Goal: Information Seeking & Learning: Learn about a topic

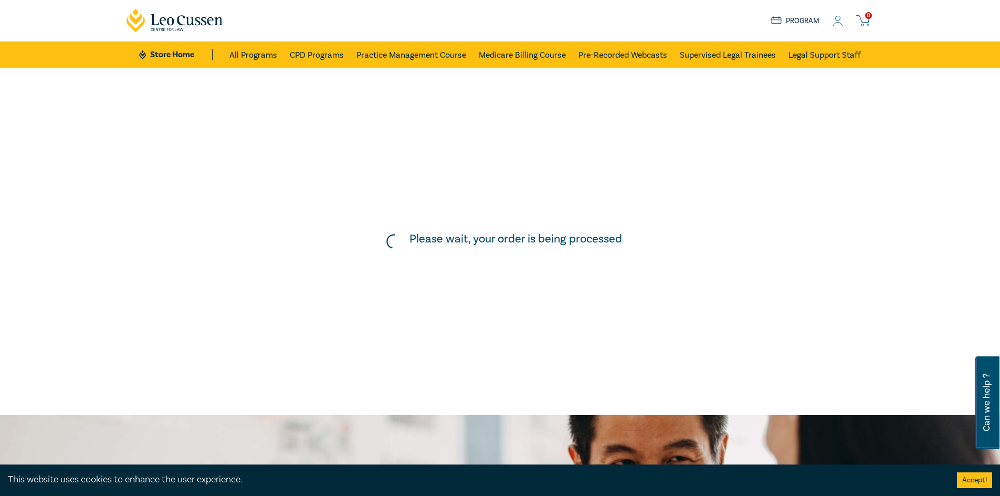
click at [839, 19] on icon at bounding box center [838, 21] width 10 height 11
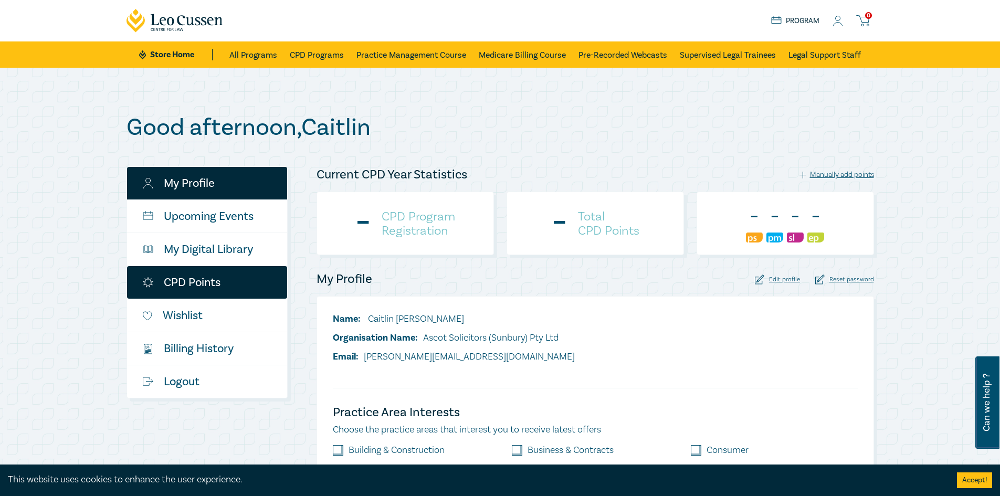
click at [191, 293] on link "CPD Points" at bounding box center [207, 282] width 160 height 33
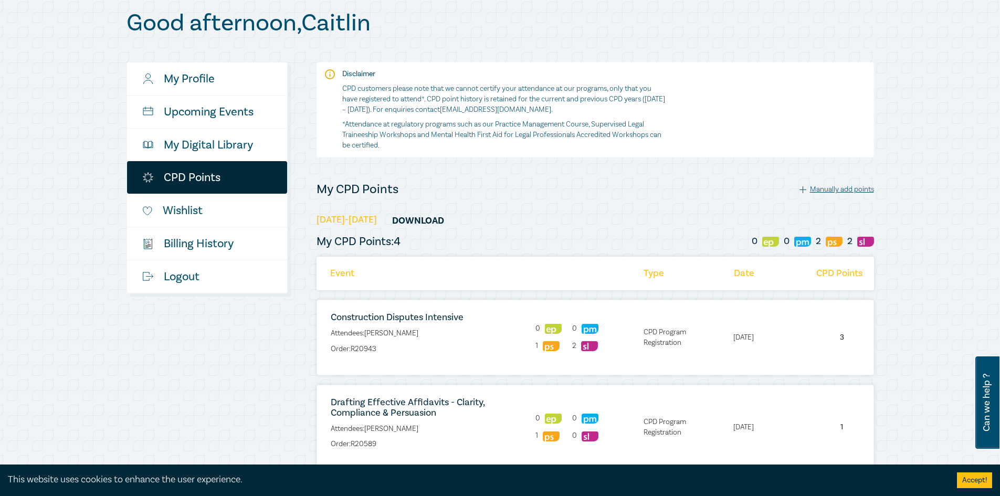
scroll to position [104, 0]
click at [222, 144] on link "My Digital Library" at bounding box center [207, 145] width 160 height 33
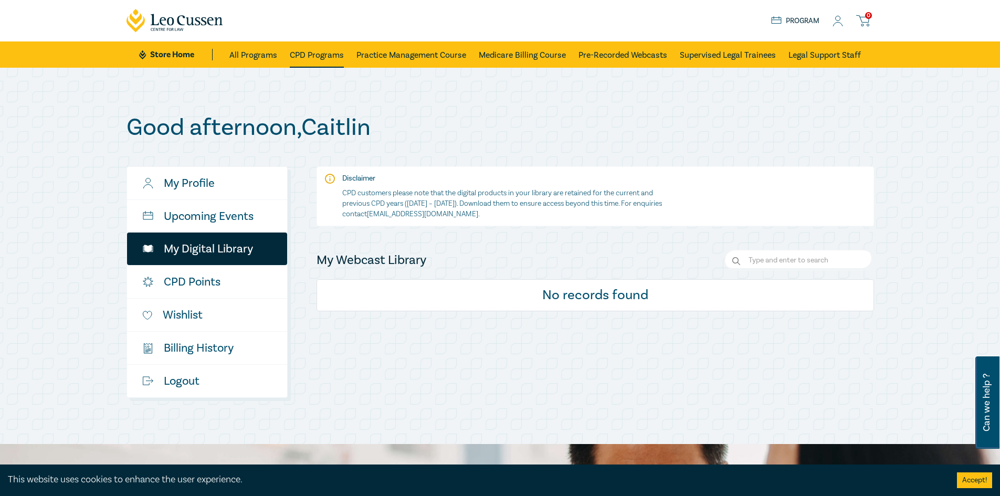
click at [309, 47] on link "CPD Programs" at bounding box center [317, 54] width 54 height 26
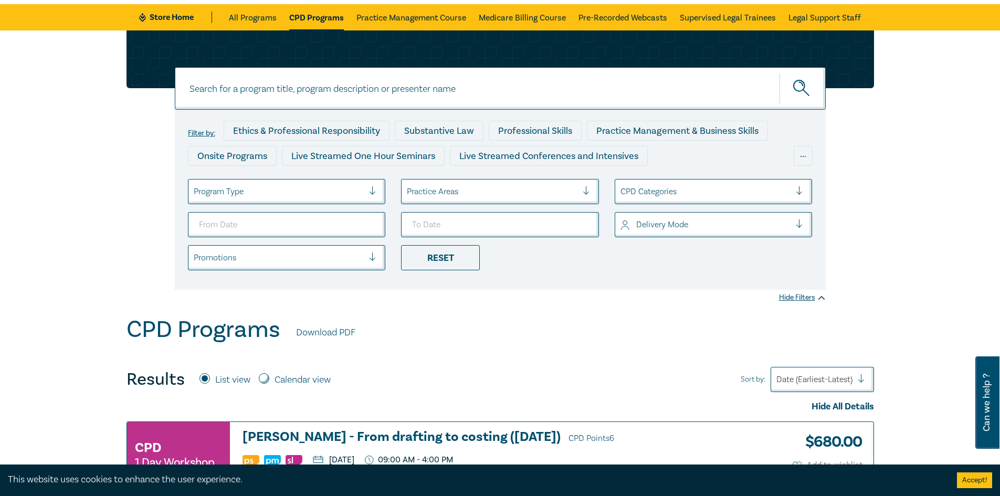
scroll to position [37, 0]
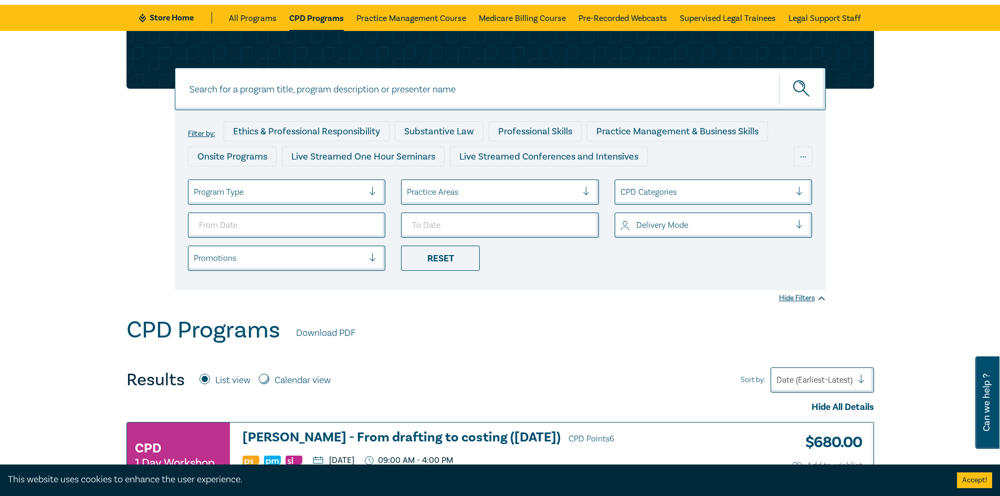
click at [268, 378] on input "Calendar view" at bounding box center [264, 379] width 10 height 10
radio input "true"
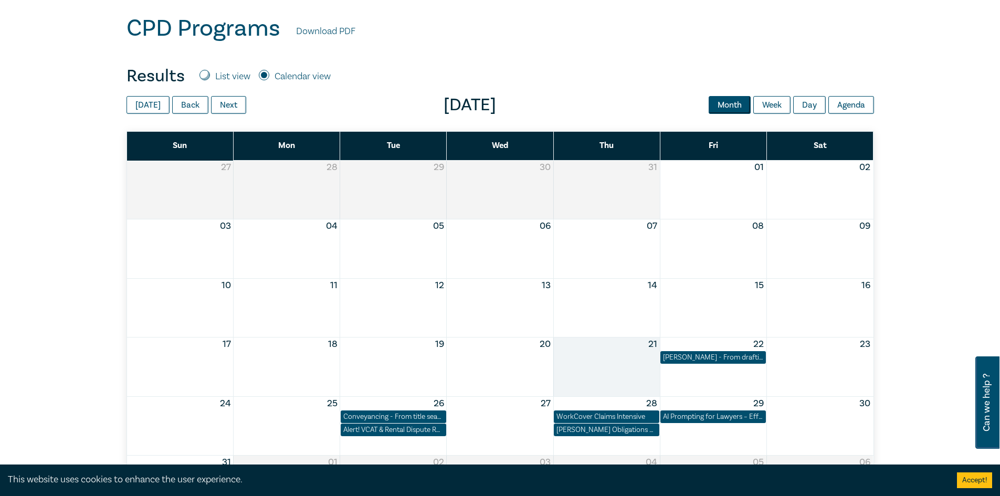
scroll to position [338, 0]
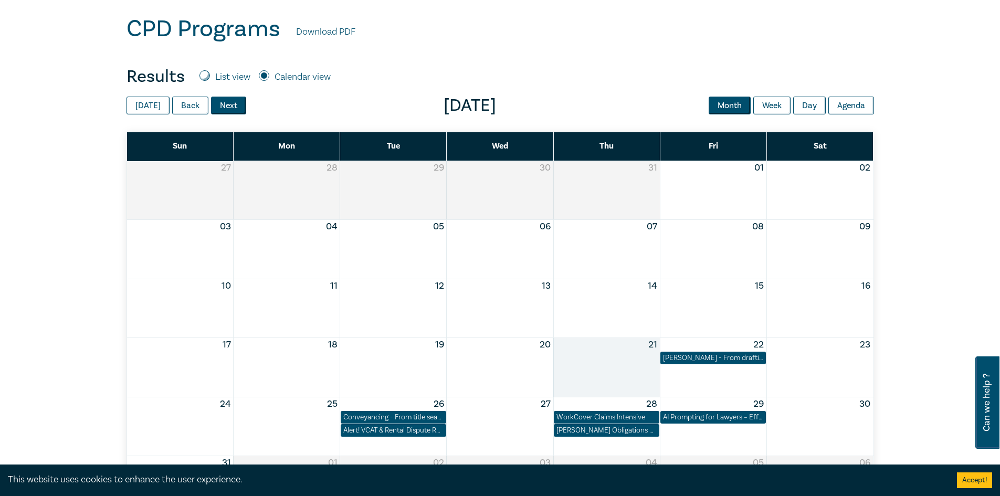
click at [229, 107] on button "Next" at bounding box center [228, 106] width 35 height 18
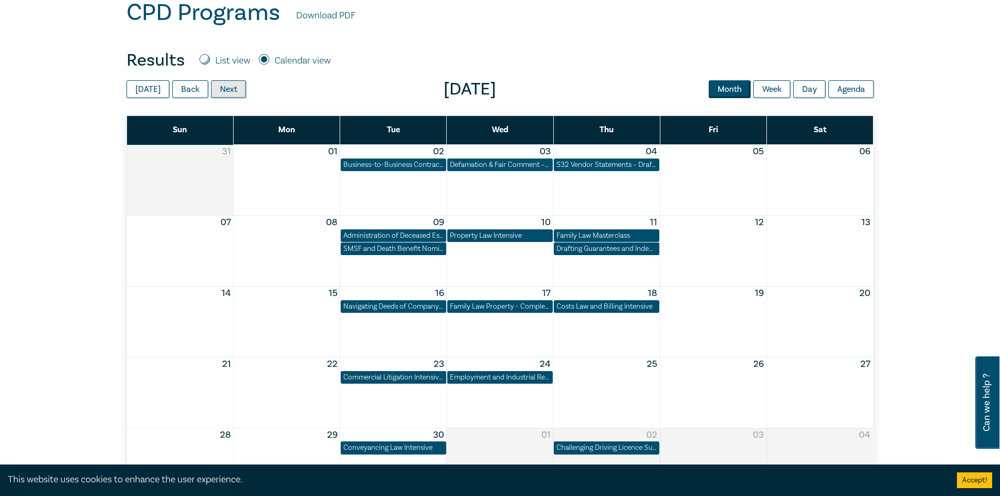
scroll to position [352, 0]
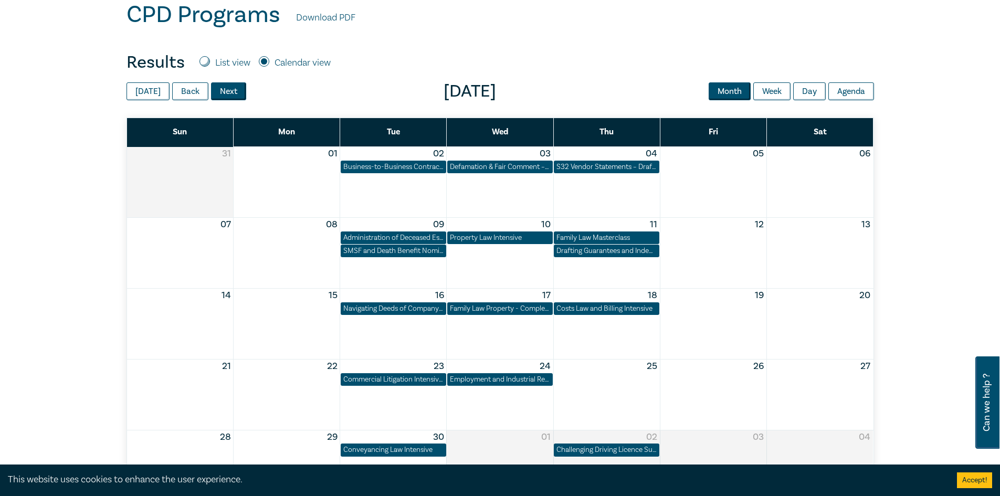
click at [227, 97] on button "Next" at bounding box center [228, 91] width 35 height 18
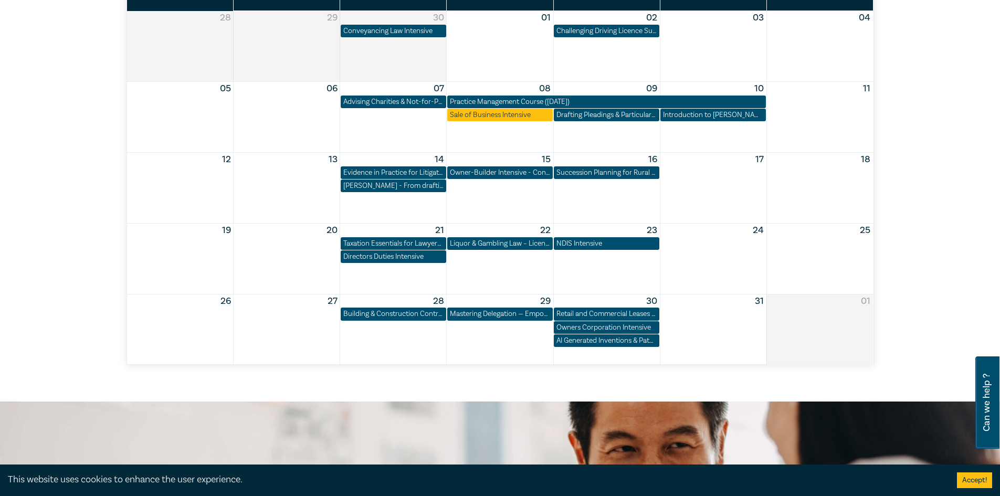
scroll to position [489, 0]
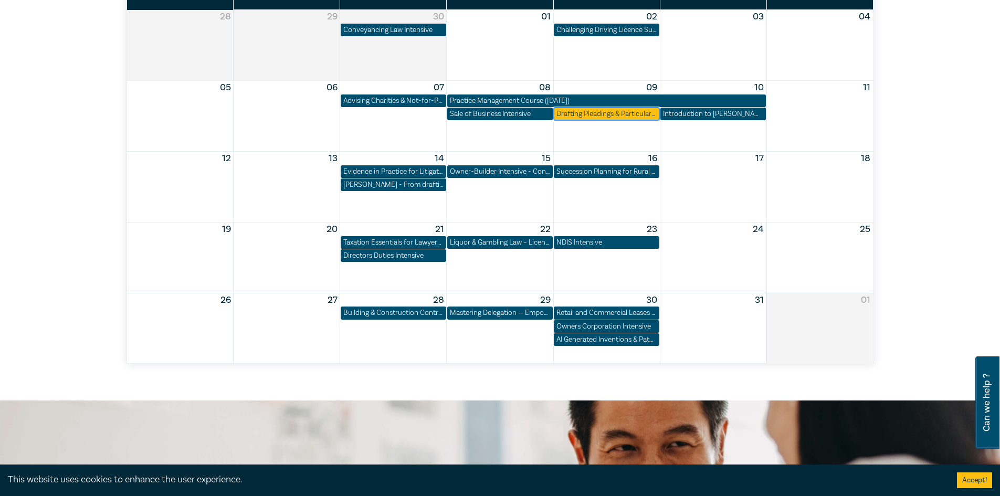
click at [625, 118] on div "Drafting Pleadings & Particulars – Tips & Traps" at bounding box center [606, 114] width 100 height 10
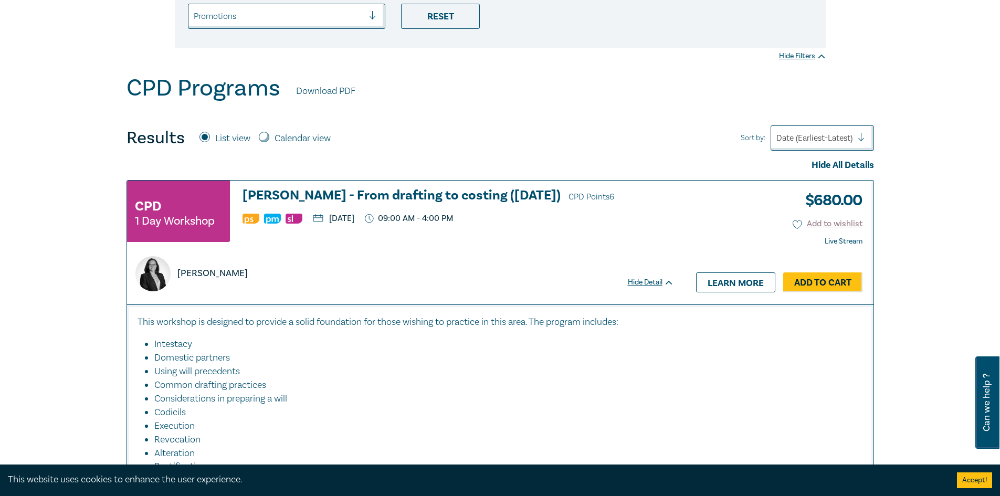
scroll to position [277, 0]
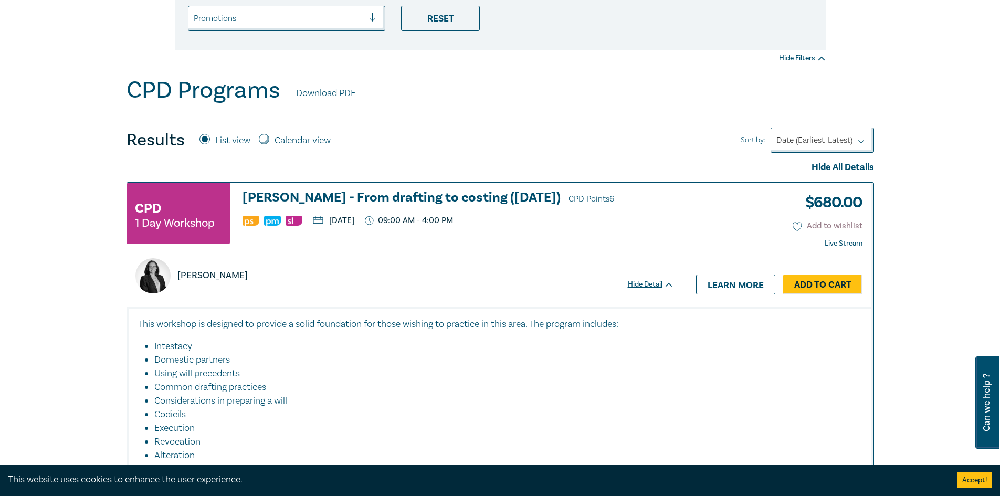
click at [269, 135] on div "Calendar view" at bounding box center [295, 141] width 72 height 14
click at [267, 138] on input "Calendar view" at bounding box center [264, 139] width 10 height 10
radio input "true"
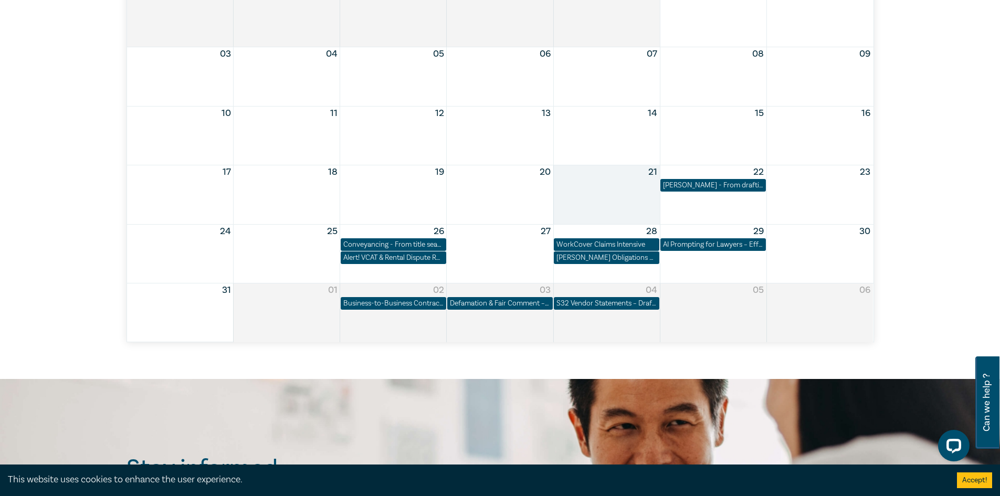
scroll to position [340, 0]
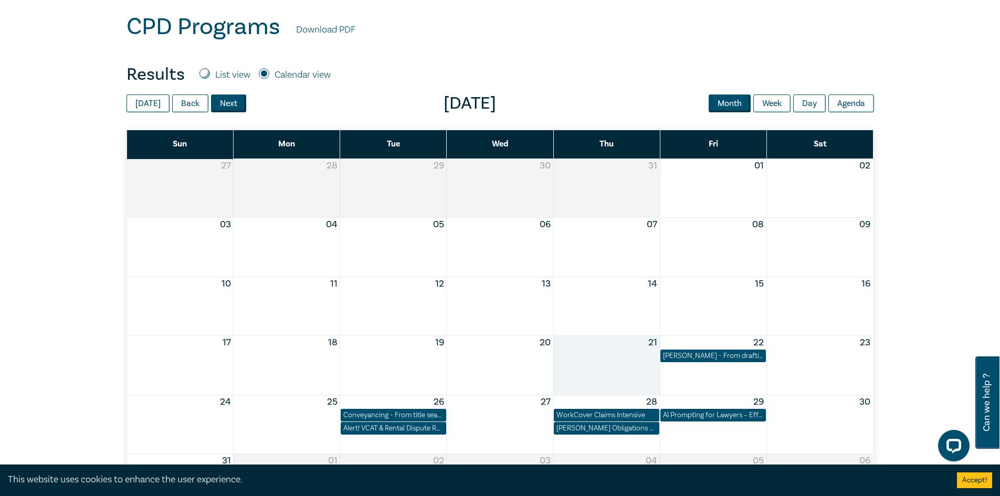
click at [214, 110] on button "Next" at bounding box center [228, 103] width 35 height 18
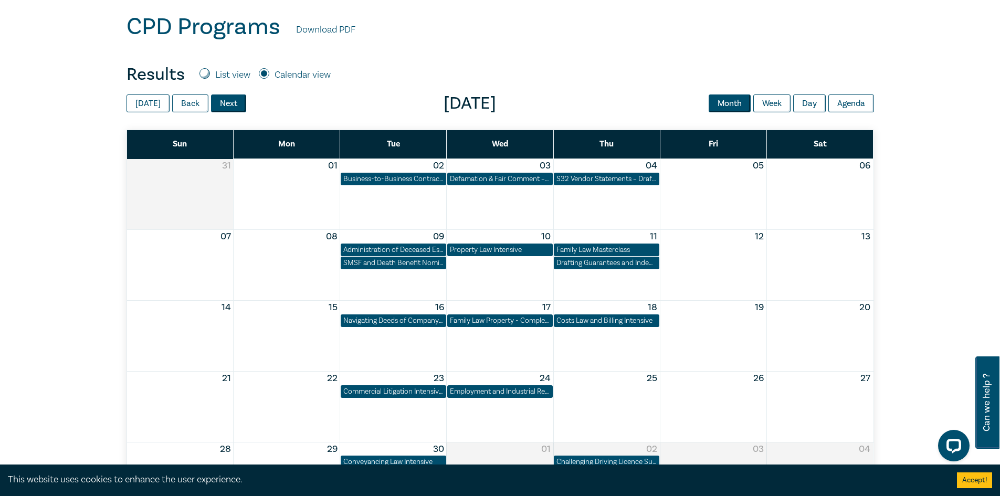
click at [214, 110] on button "Next" at bounding box center [228, 103] width 35 height 18
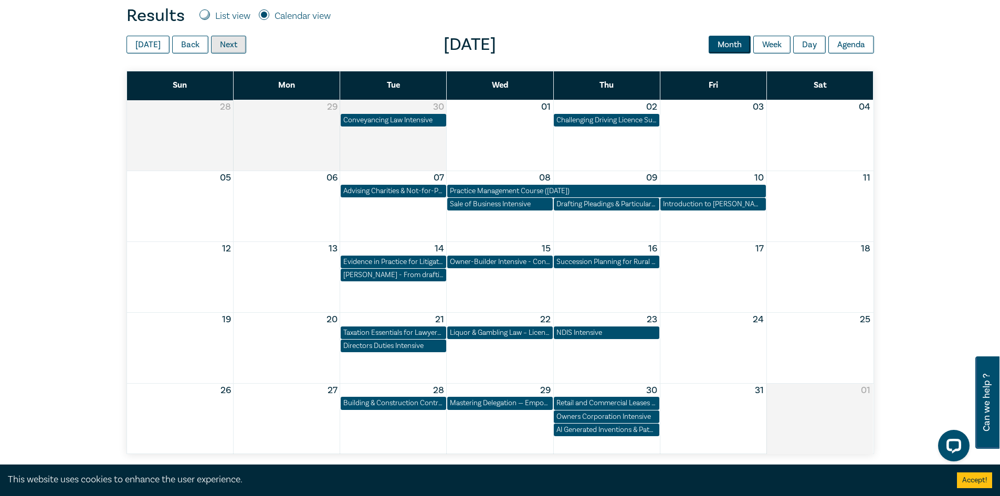
scroll to position [398, 0]
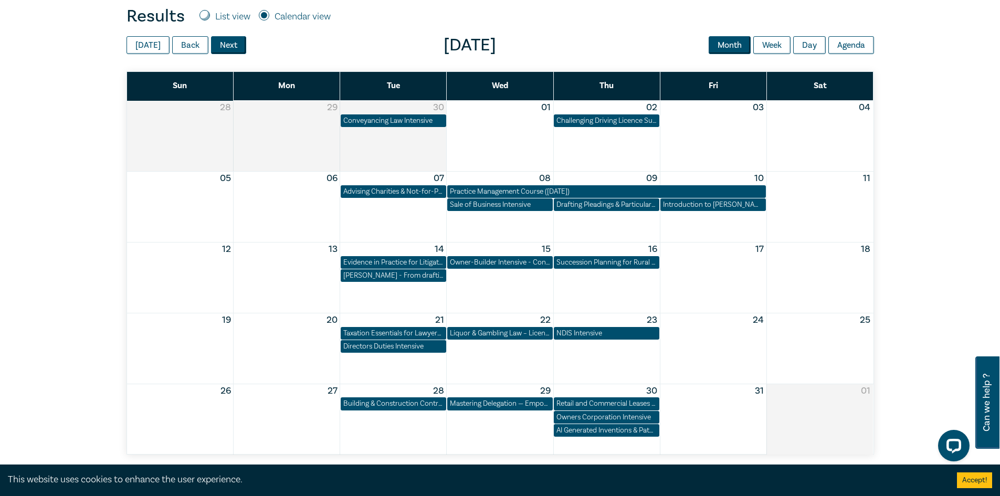
click at [226, 50] on button "Next" at bounding box center [228, 45] width 35 height 18
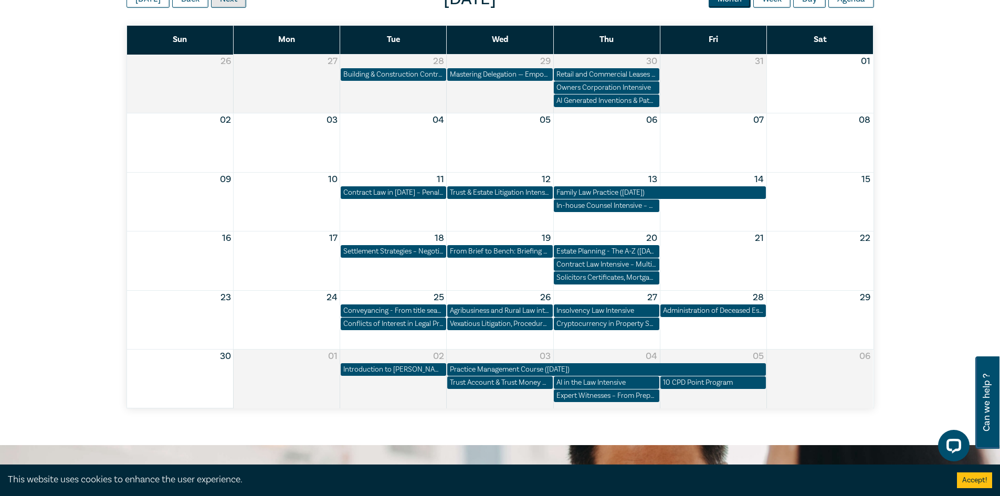
scroll to position [444, 0]
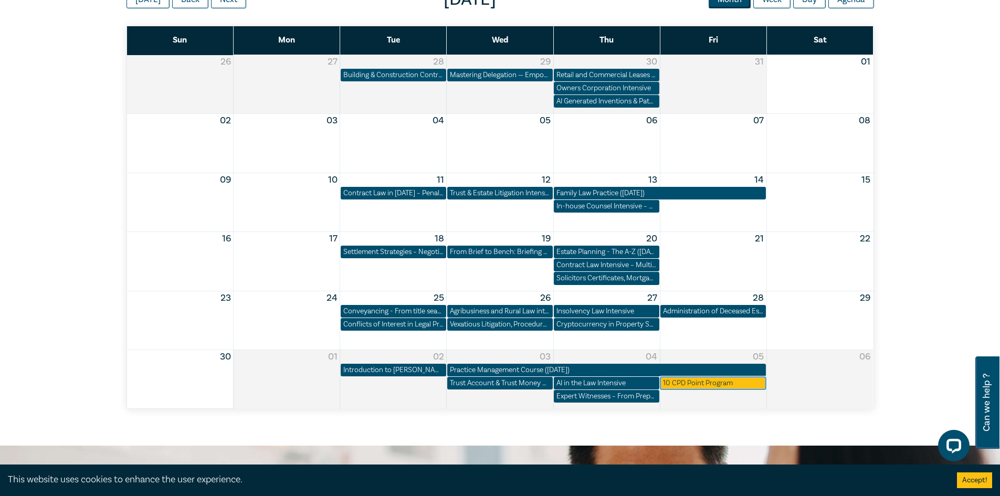
click at [683, 380] on div "10 CPD Point Program" at bounding box center [713, 383] width 100 height 10
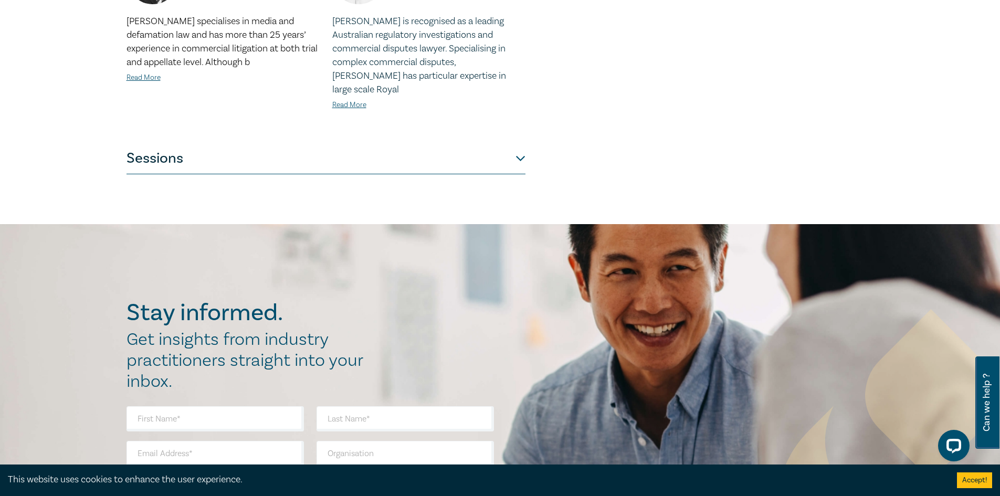
scroll to position [872, 0]
click at [469, 142] on button "Sessions" at bounding box center [326, 157] width 399 height 31
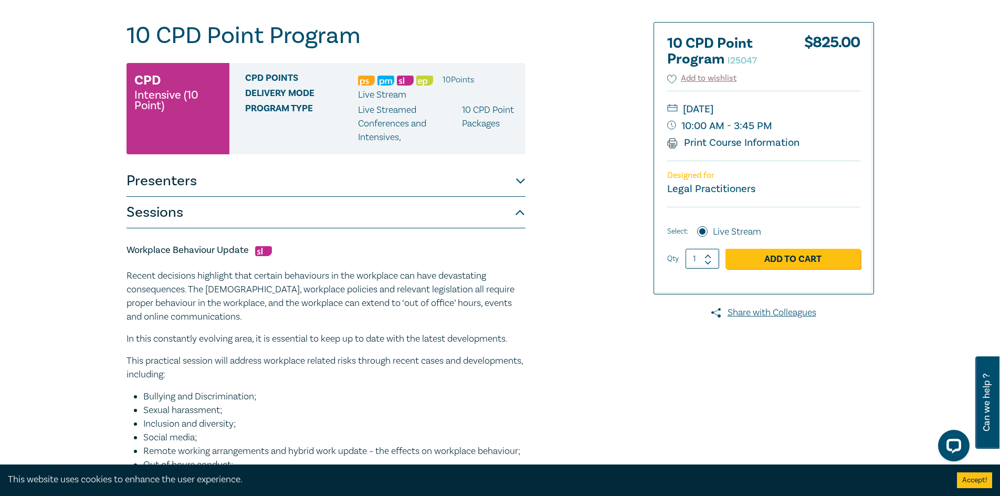
scroll to position [0, 0]
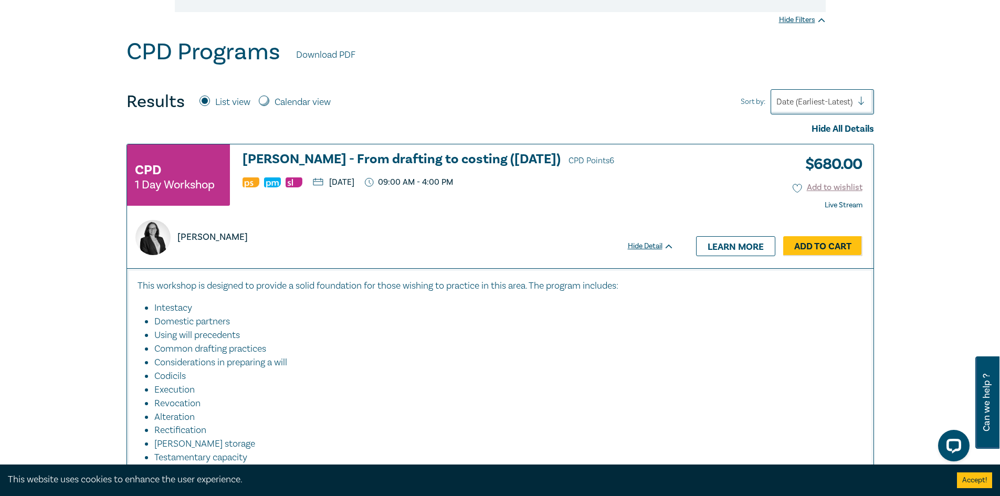
scroll to position [314, 0]
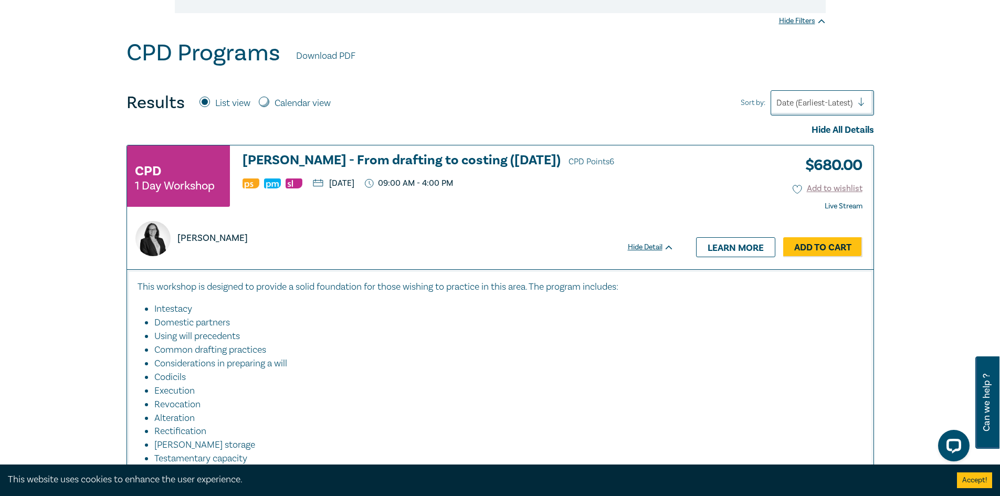
click at [273, 101] on div "Calendar view" at bounding box center [295, 104] width 72 height 14
click at [268, 101] on input "Calendar view" at bounding box center [264, 102] width 10 height 10
radio input "true"
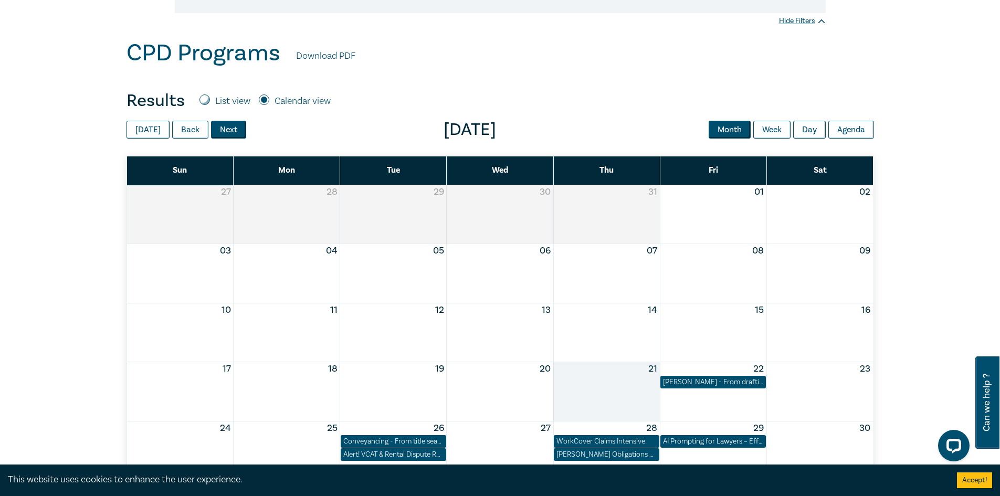
click at [225, 127] on button "Next" at bounding box center [228, 130] width 35 height 18
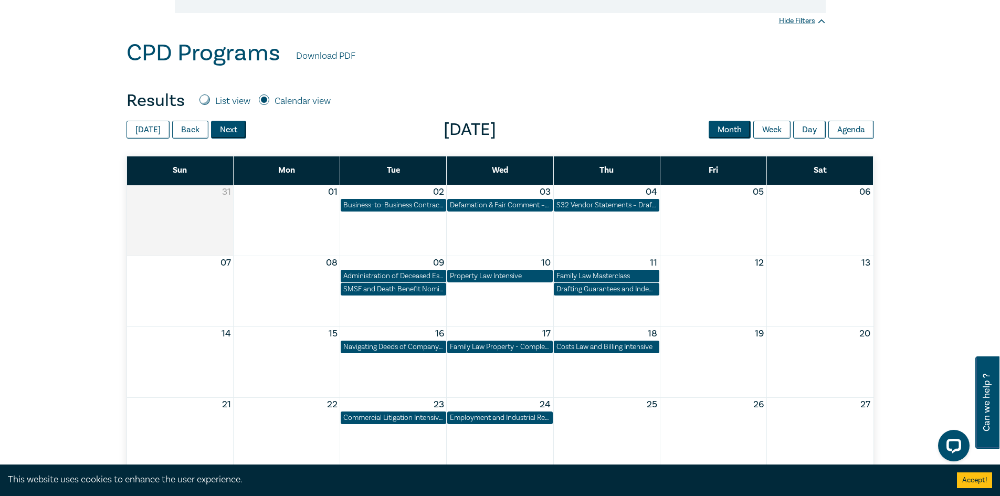
click at [225, 127] on button "Next" at bounding box center [228, 130] width 35 height 18
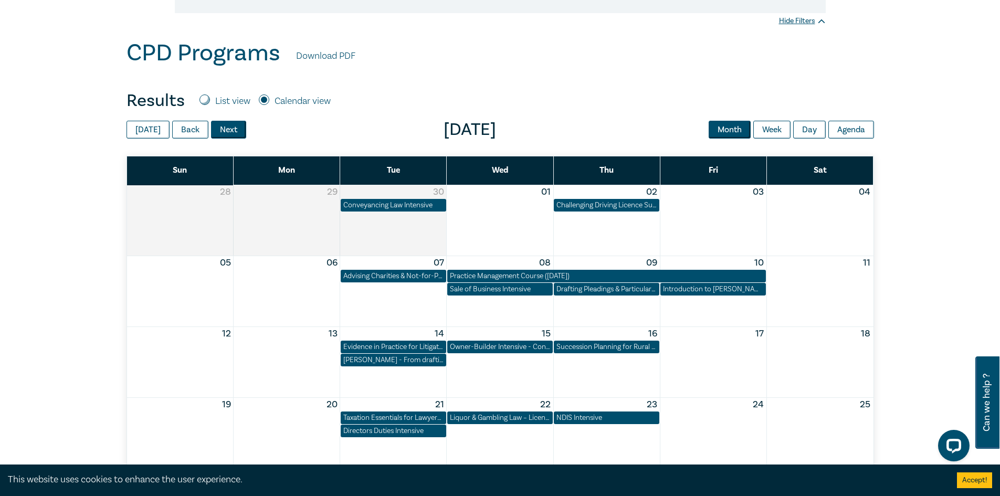
click at [225, 127] on button "Next" at bounding box center [228, 130] width 35 height 18
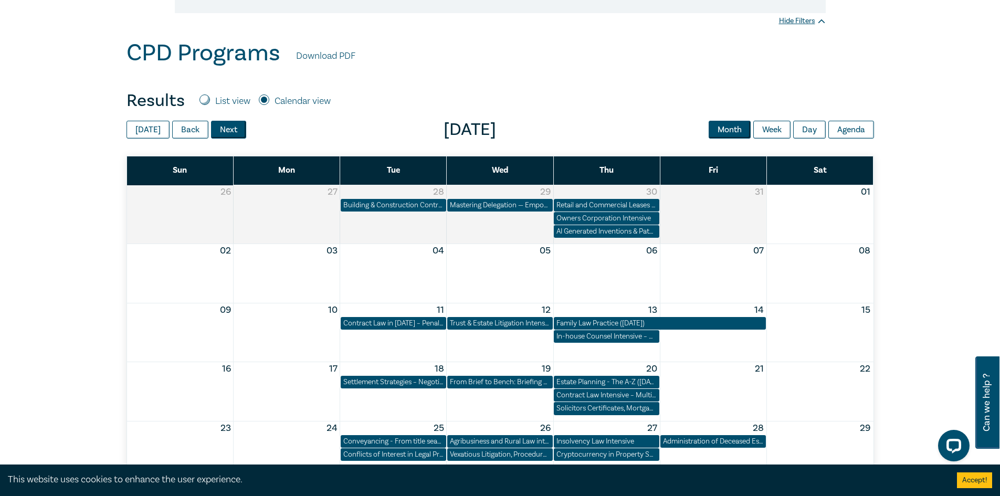
click at [225, 127] on button "Next" at bounding box center [228, 130] width 35 height 18
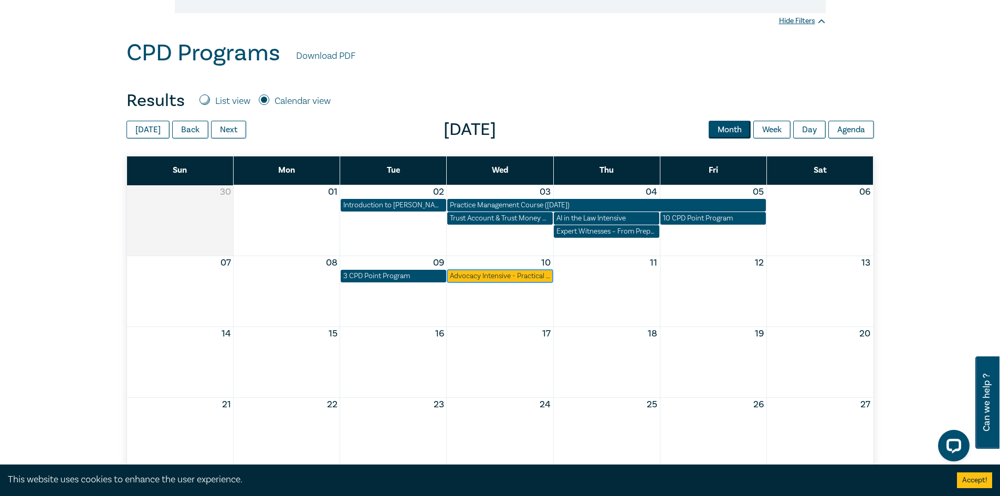
click at [497, 276] on div "Advocacy Intensive - Practical Courtroom and Tribunal Advocacy Skills" at bounding box center [500, 276] width 100 height 10
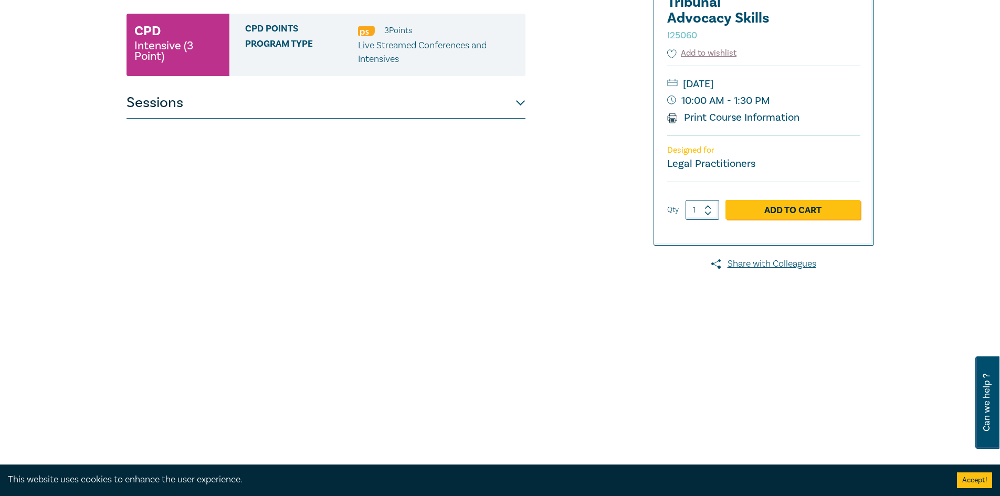
scroll to position [200, 0]
click at [459, 96] on button "Sessions" at bounding box center [326, 102] width 399 height 31
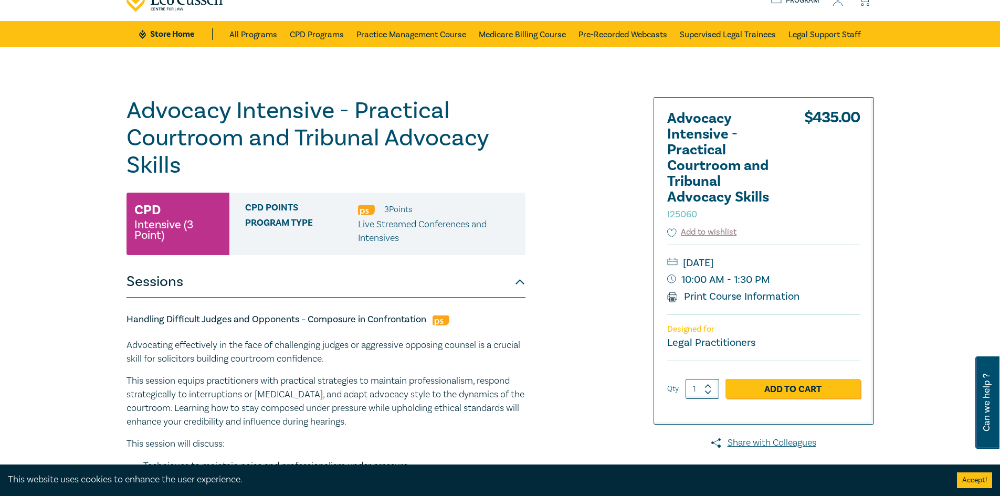
scroll to position [0, 0]
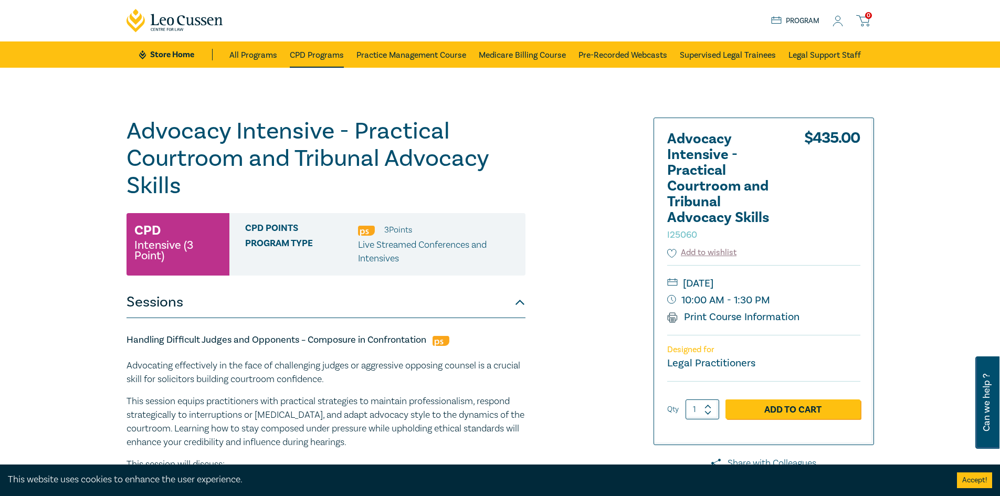
click at [301, 52] on link "CPD Programs" at bounding box center [317, 54] width 54 height 26
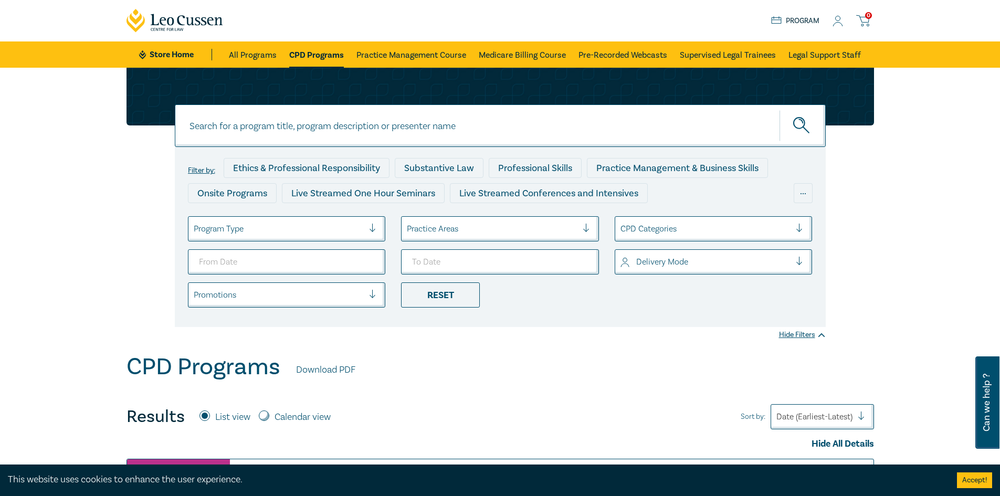
drag, startPoint x: 418, startPoint y: 362, endPoint x: 262, endPoint y: 415, distance: 164.7
click at [262, 415] on input "Calendar view" at bounding box center [264, 416] width 10 height 10
radio input "true"
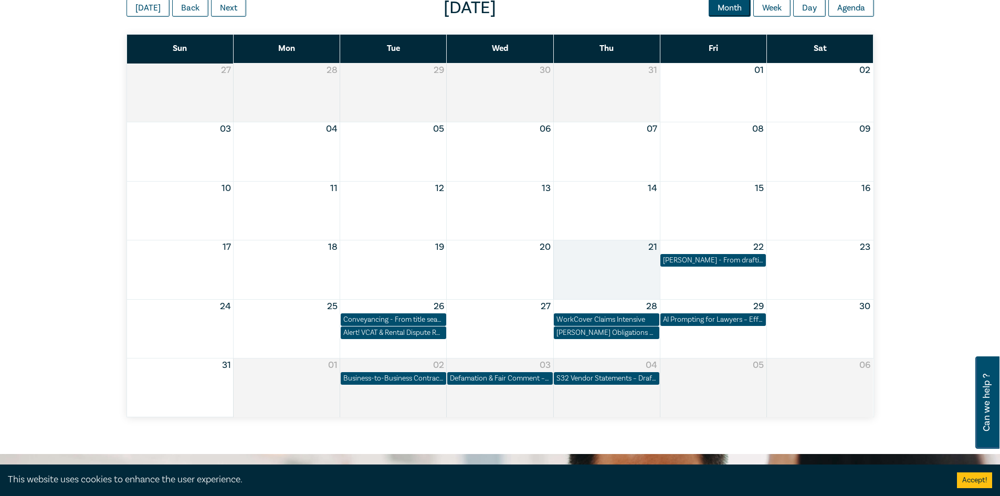
scroll to position [364, 0]
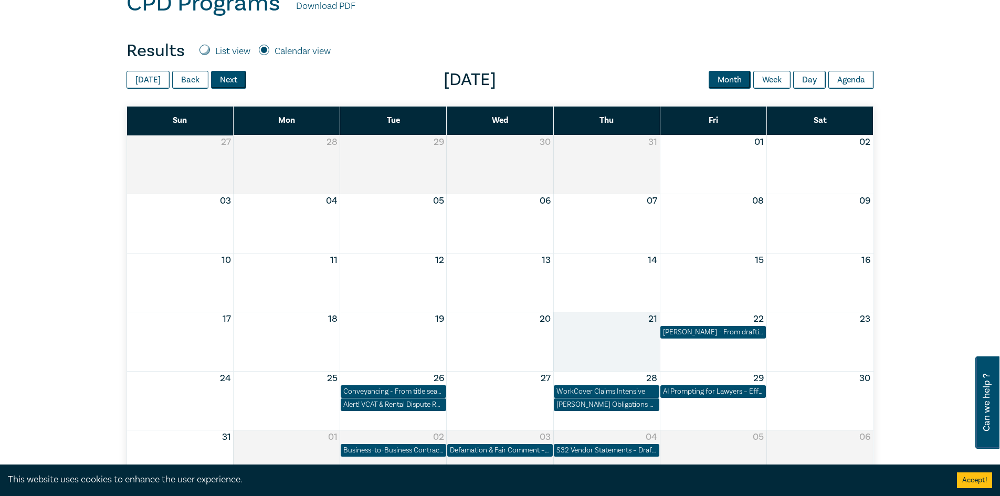
click at [224, 73] on button "Next" at bounding box center [228, 80] width 35 height 18
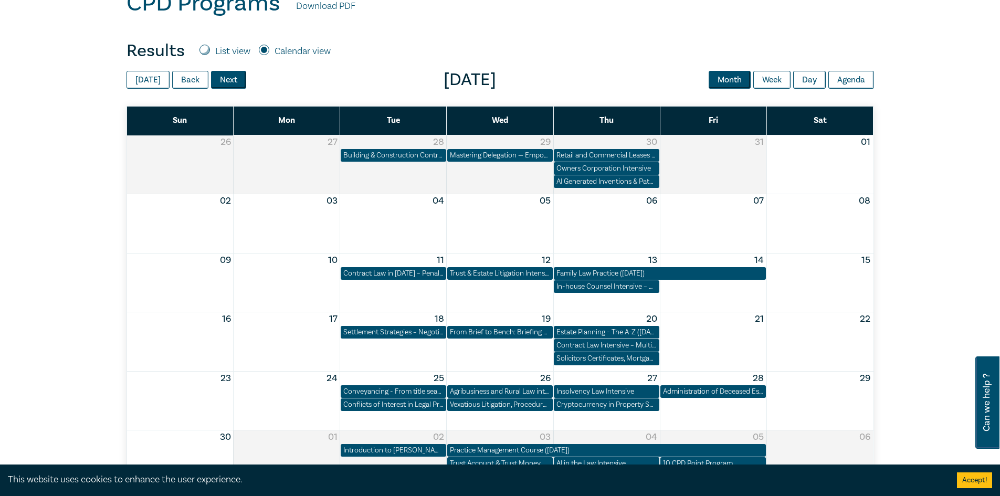
click at [224, 73] on button "Next" at bounding box center [228, 80] width 35 height 18
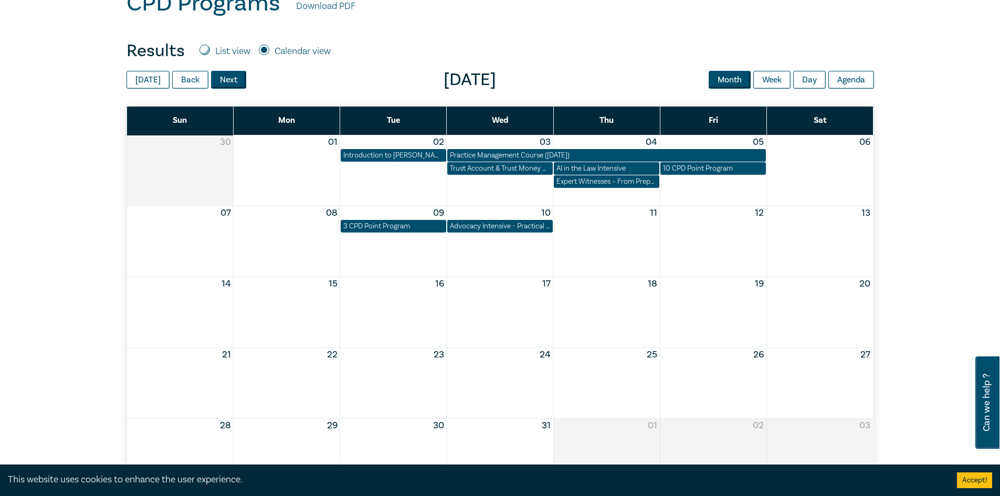
click at [224, 73] on button "Next" at bounding box center [228, 80] width 35 height 18
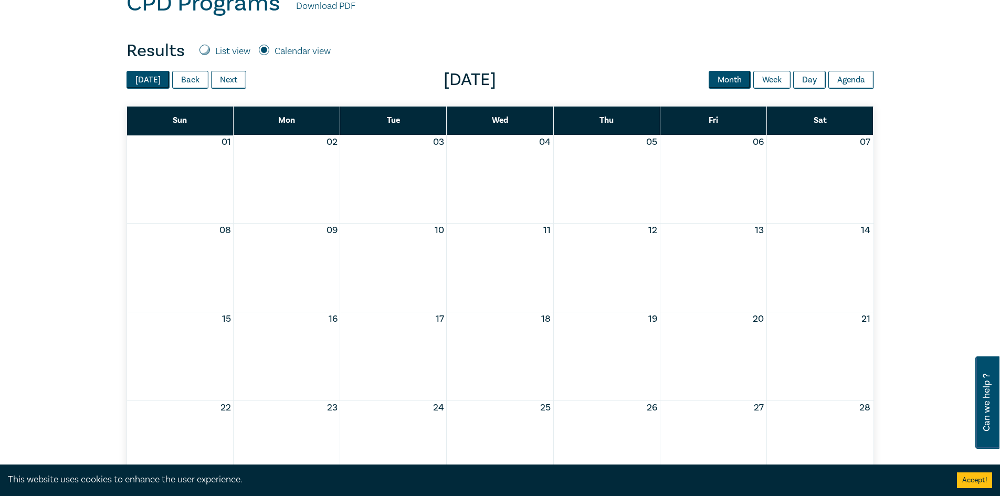
click at [155, 81] on button "[DATE]" at bounding box center [148, 80] width 43 height 18
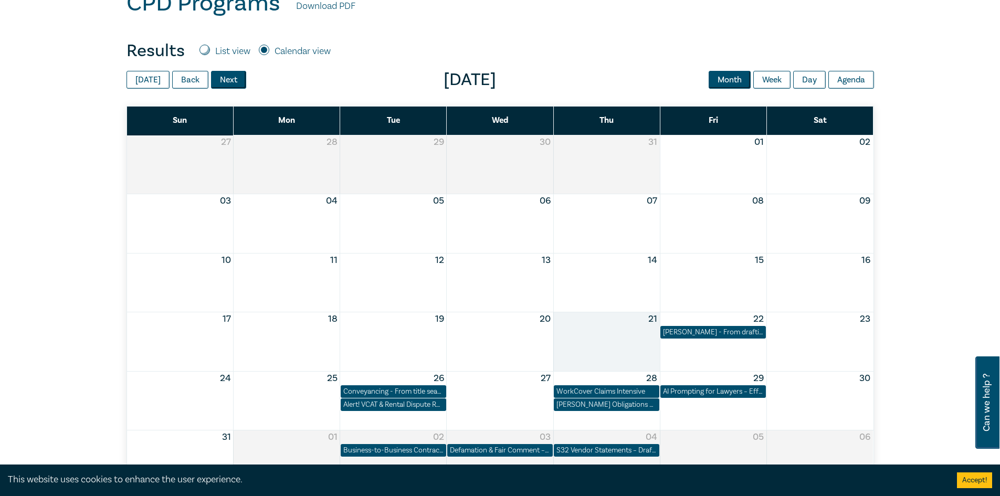
click at [231, 80] on button "Next" at bounding box center [228, 80] width 35 height 18
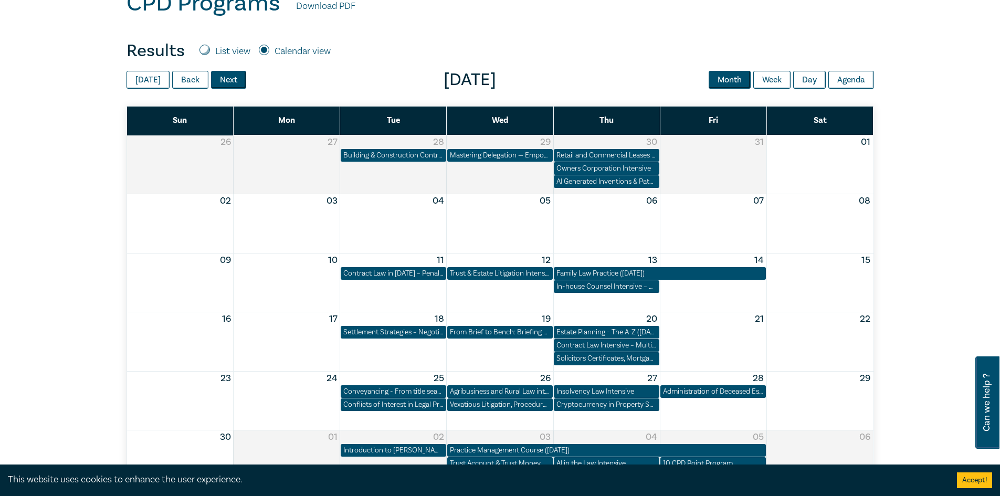
click at [231, 80] on button "Next" at bounding box center [228, 80] width 35 height 18
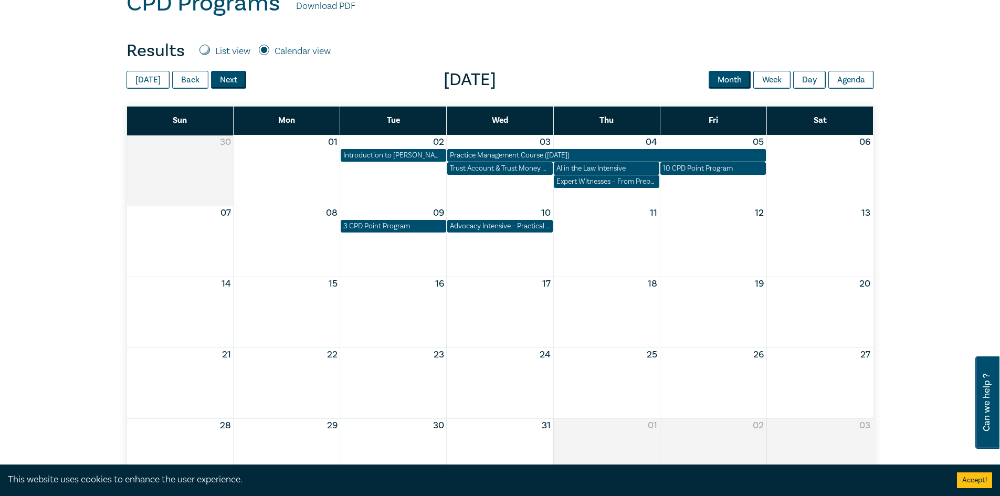
click at [231, 80] on button "Next" at bounding box center [228, 80] width 35 height 18
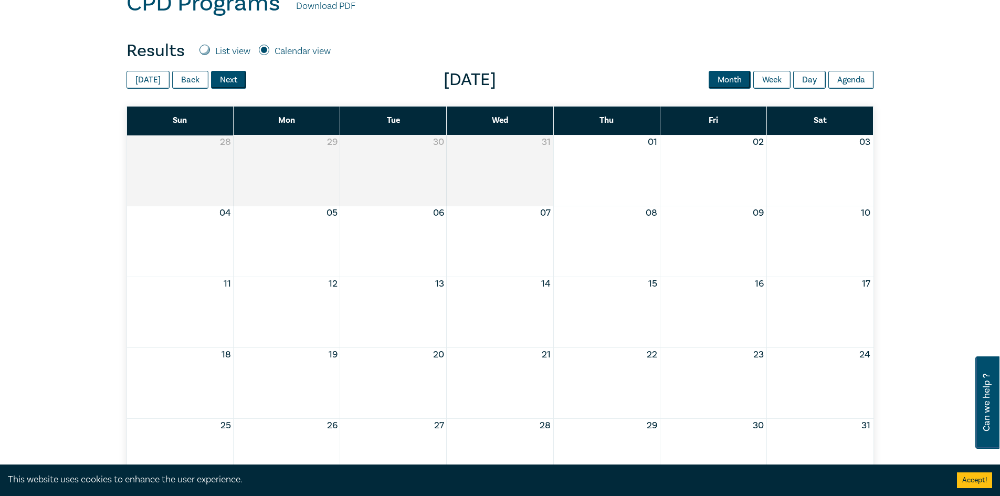
click at [231, 80] on button "Next" at bounding box center [228, 80] width 35 height 18
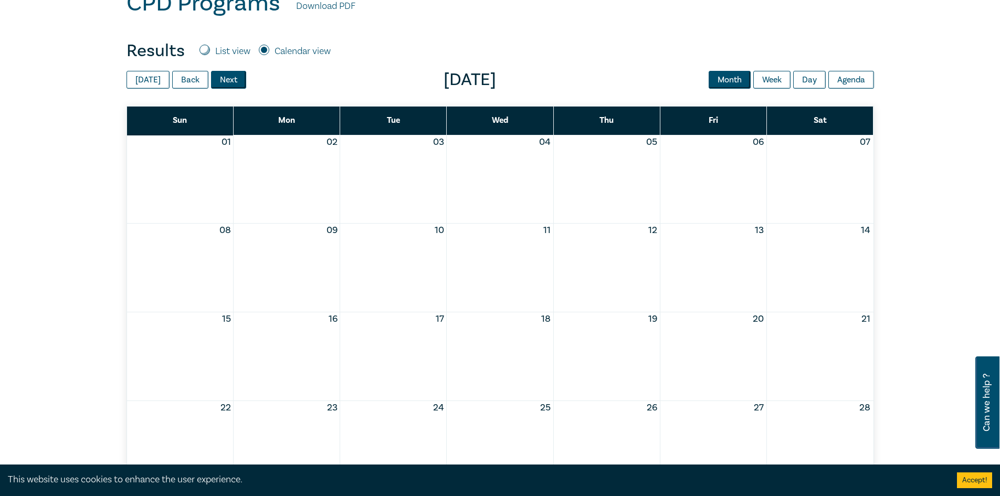
click at [231, 80] on button "Next" at bounding box center [228, 80] width 35 height 18
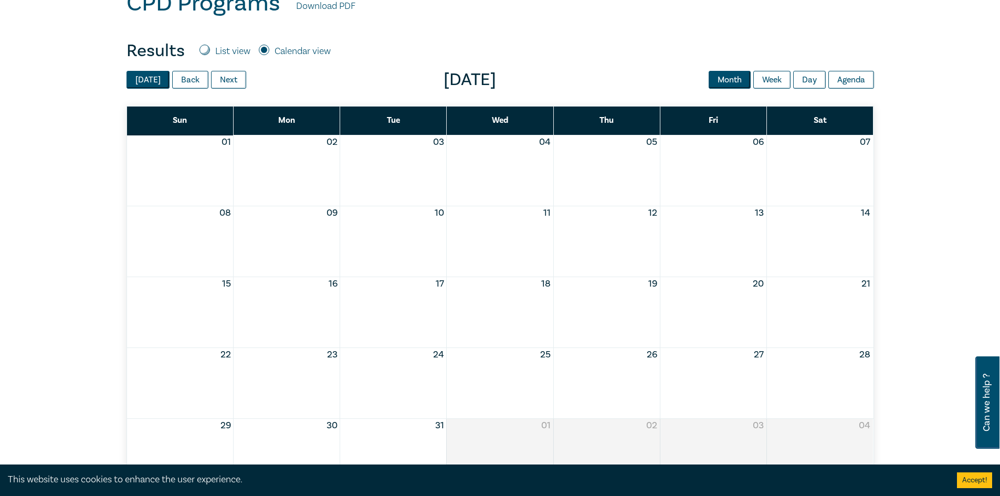
click at [149, 80] on button "[DATE]" at bounding box center [148, 80] width 43 height 18
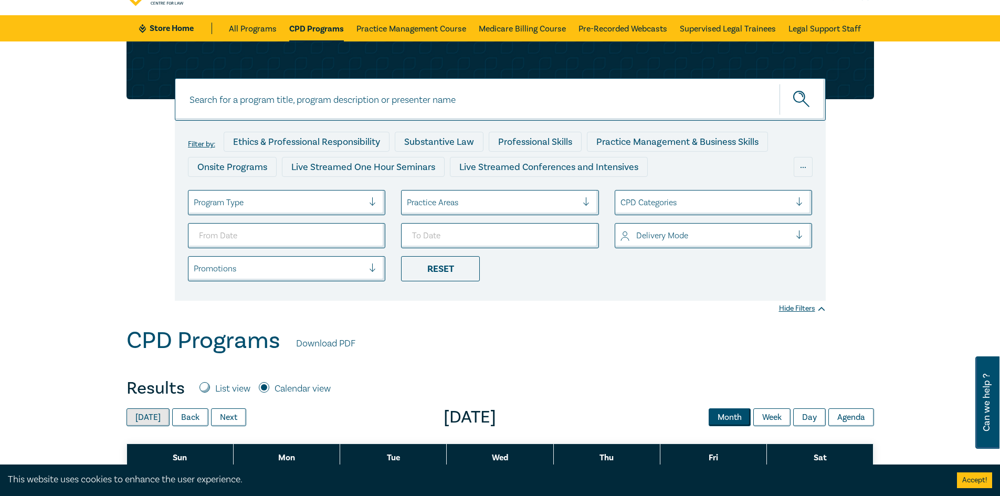
scroll to position [0, 0]
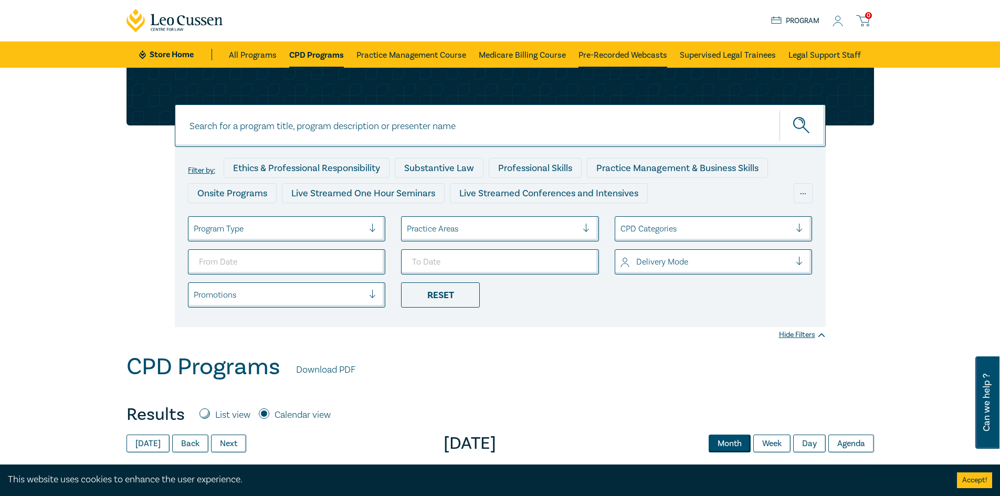
click at [624, 51] on link "Pre-Recorded Webcasts" at bounding box center [623, 54] width 89 height 26
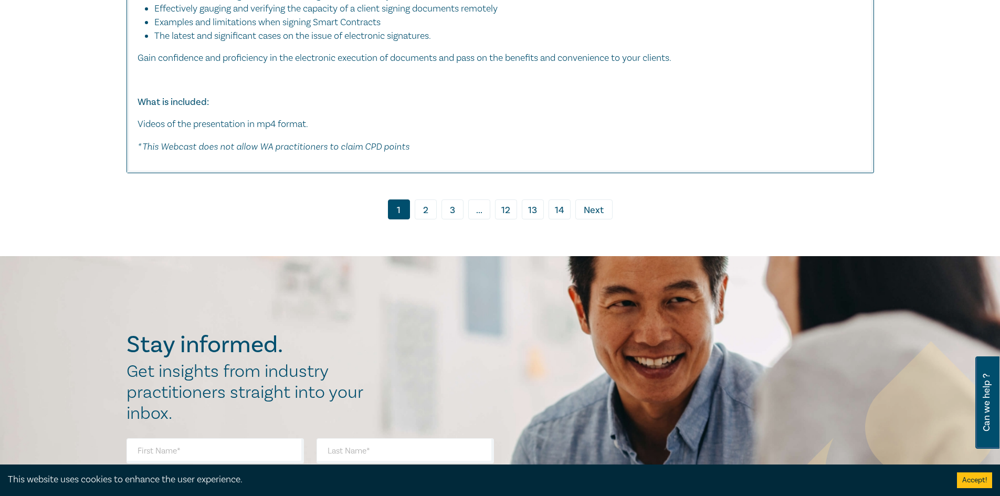
scroll to position [5721, 0]
click at [428, 216] on link "2" at bounding box center [426, 209] width 22 height 20
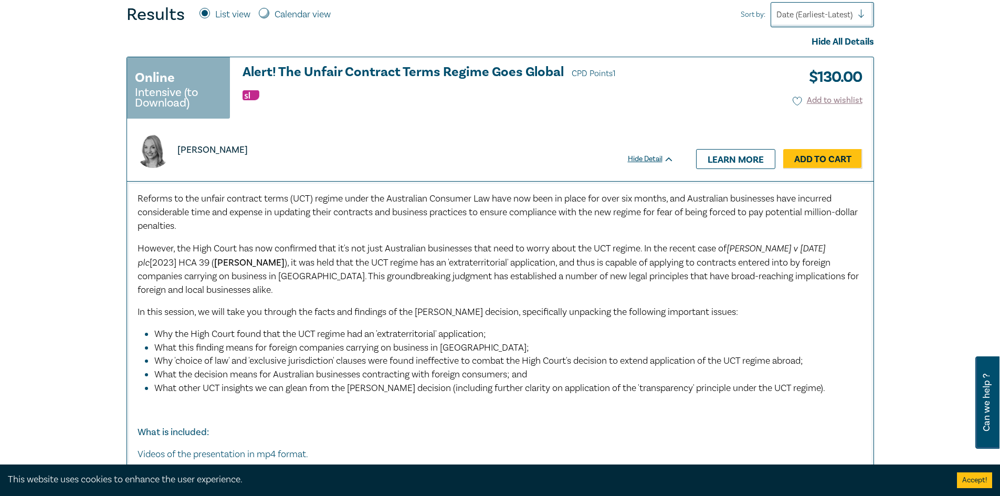
scroll to position [396, 0]
